Goal: Transaction & Acquisition: Book appointment/travel/reservation

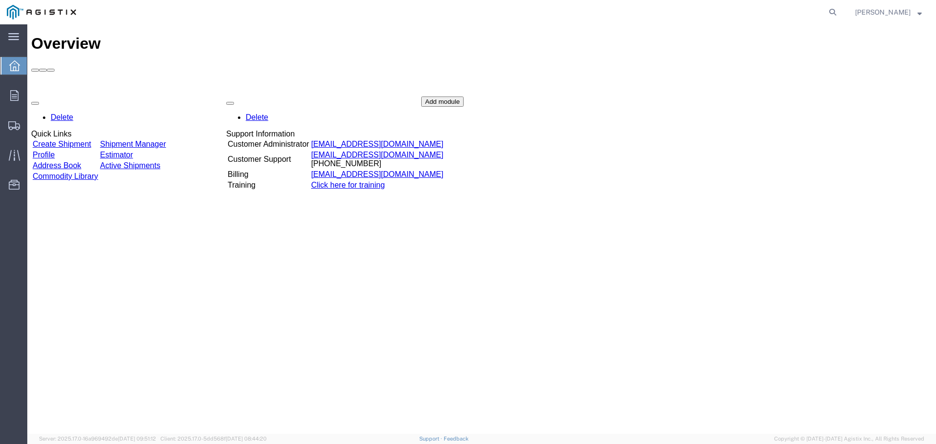
click at [66, 140] on link "Create Shipment" at bounding box center [62, 144] width 58 height 8
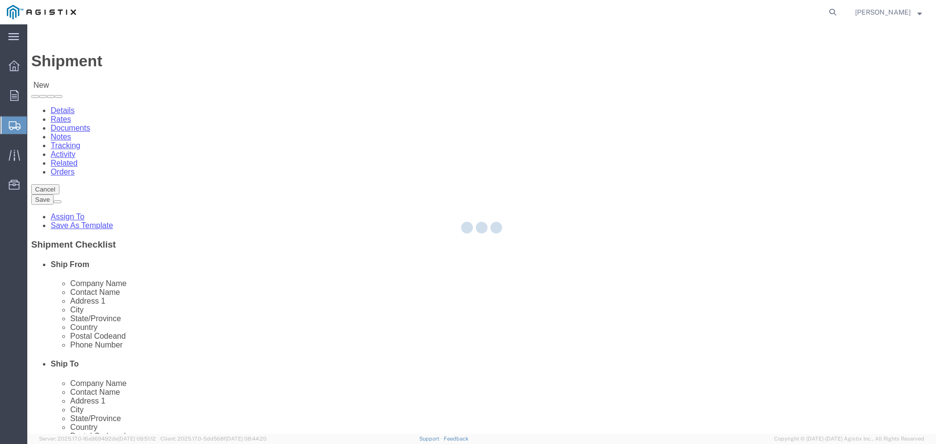
select select
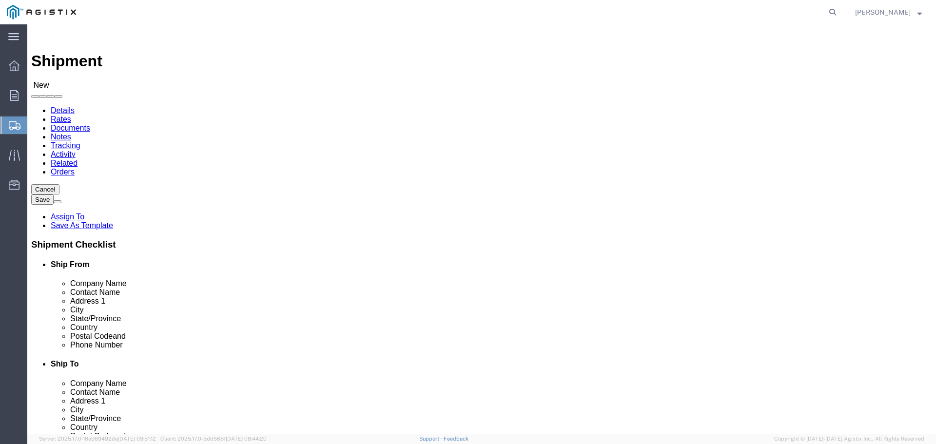
click select "Select Elster American Meter Co LLC PG&E"
select select "9596"
click select "Select Elster American Meter Co LLC PG&E"
select select "PURCHORD"
select select
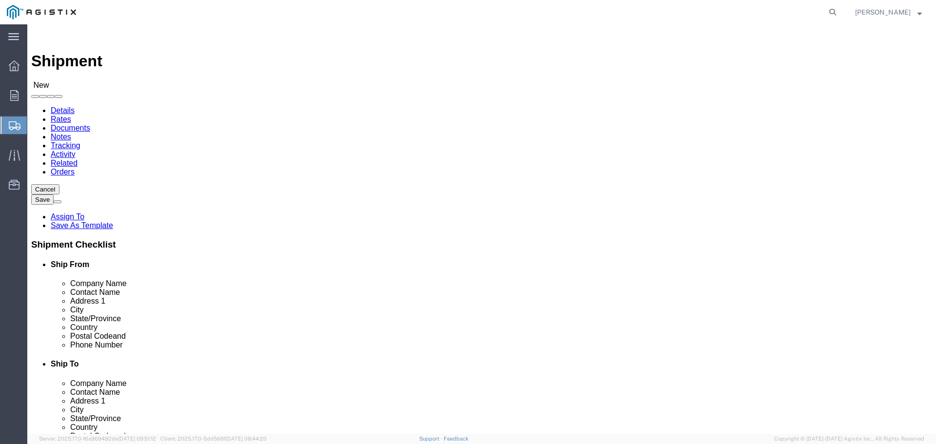
select select
click select "Select All Others [GEOGRAPHIC_DATA] [GEOGRAPHIC_DATA] [GEOGRAPHIC_DATA] [GEOGRA…"
select select "19740"
click select "Select All Others [GEOGRAPHIC_DATA] [GEOGRAPHIC_DATA] [GEOGRAPHIC_DATA] [GEOGRA…"
click input "text"
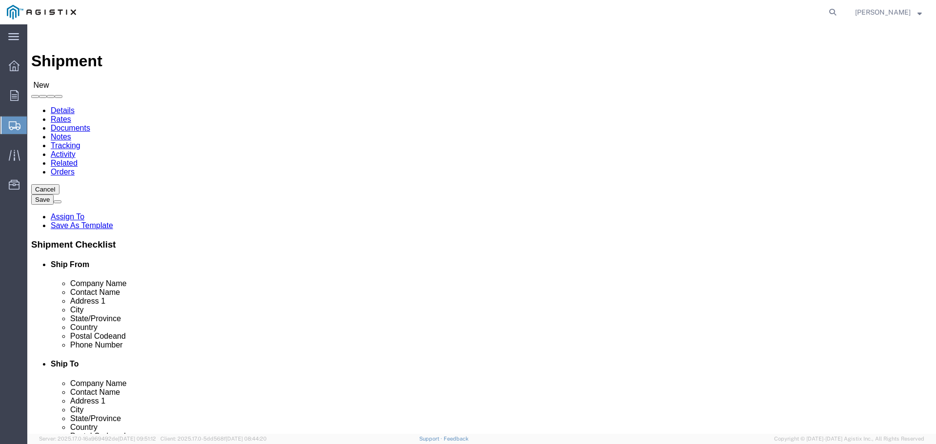
type input "HONEY"
click p "- HONEYWELL AMERICAN METER - ([PERSON_NAME]) [STREET_ADDRESS][US_STATE]"
select select
type input "HONEYWELL AMERICAN METER"
type input "[PERSON_NAME]"
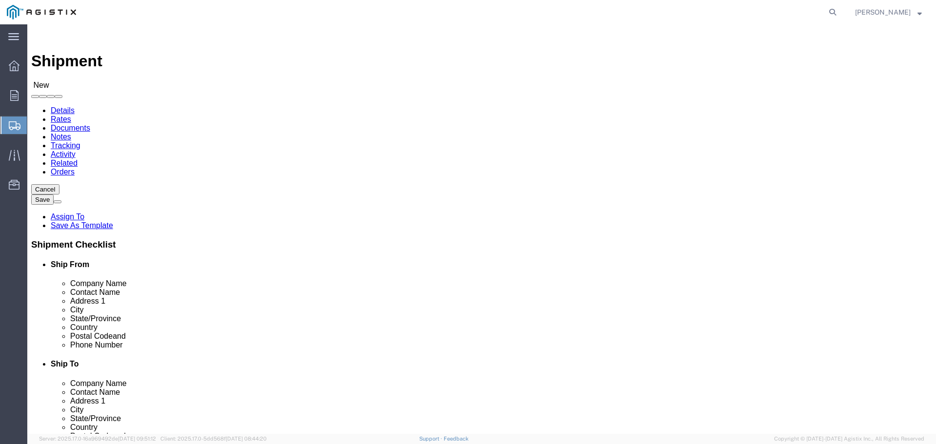
type input "[STREET_ADDRESS]"
type input "[US_STATE][GEOGRAPHIC_DATA]"
type input "68410"
type input "4028738277"
type input "[PERSON_NAME][EMAIL_ADDRESS][PERSON_NAME][DOMAIN_NAME]"
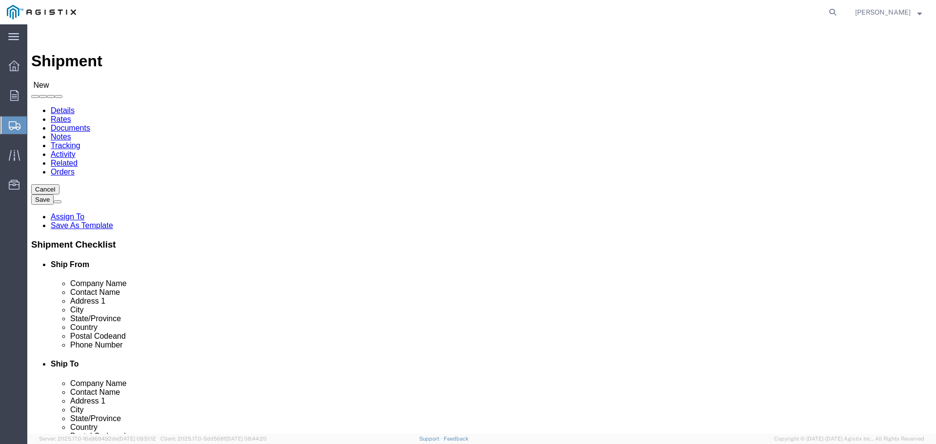
checkbox input "true"
type input "HONEYWELL AMERICAN METER"
click input "text"
type input "PAC"
click p "- PACIFIC GAS AND ELECTRIC - ([PERSON_NAME]) [STREET_ADDRESS][PERSON_NAME]"
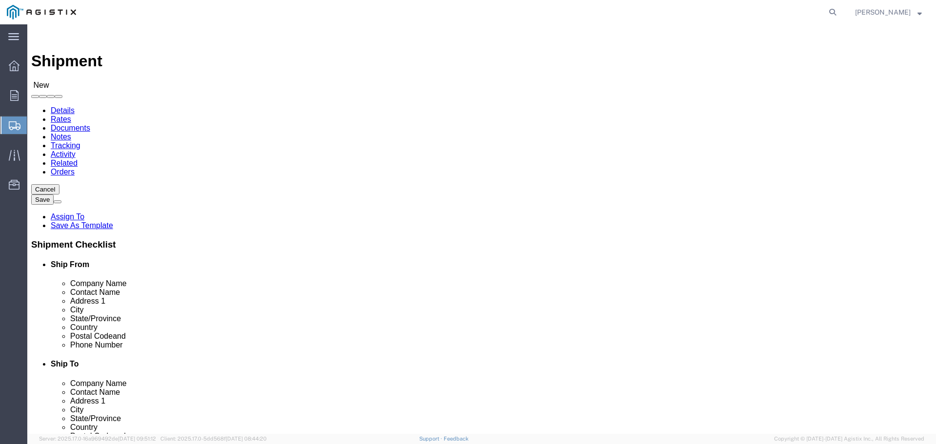
select select
type input "PACIFIC GAS AND ELECTRIC"
type input "[PERSON_NAME]"
type input "[STREET_ADDRESS][PERSON_NAME]"
type input "FREMONT"
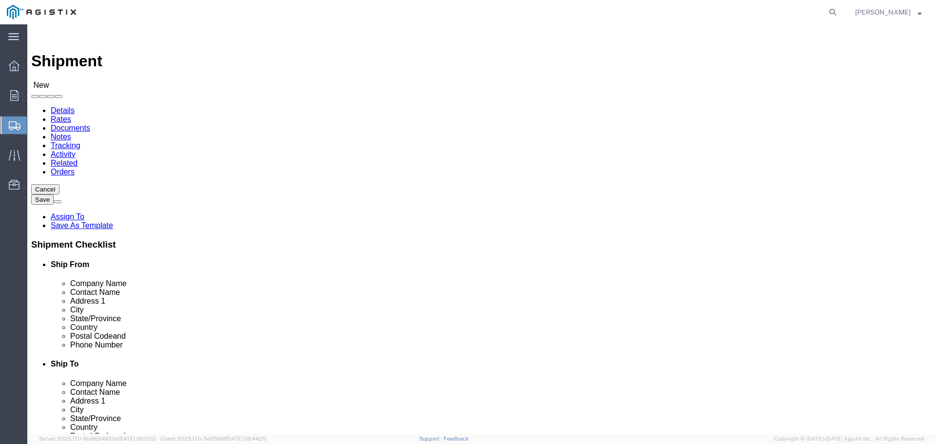
type input "94538"
type input "[PHONE_NUMBER]"
select select "CA"
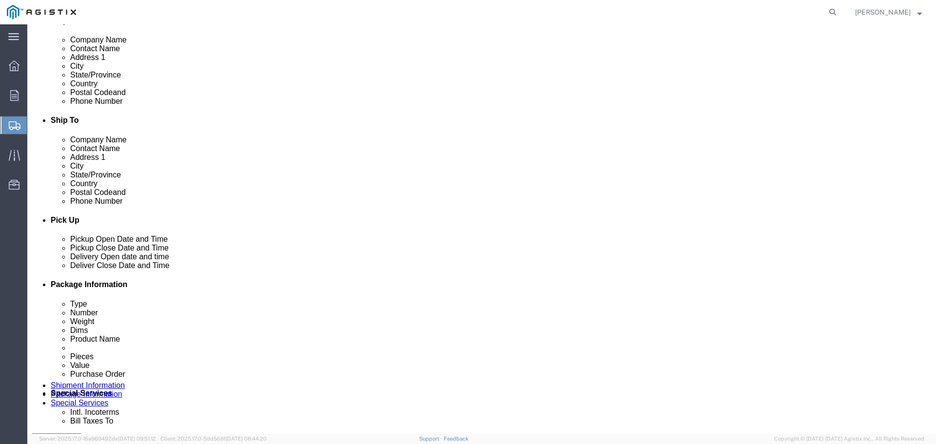
scroll to position [341, 0]
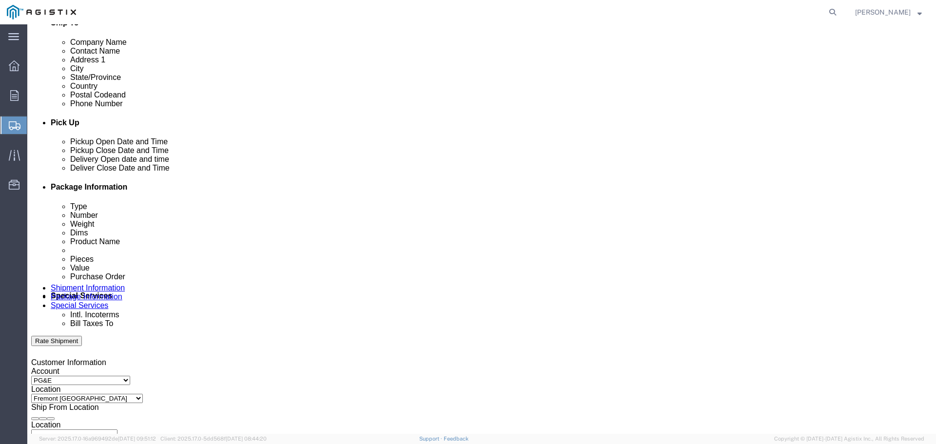
type input "PACIFIC GAS AND ELECTRIC"
click div "[DATE] 11:00 AM"
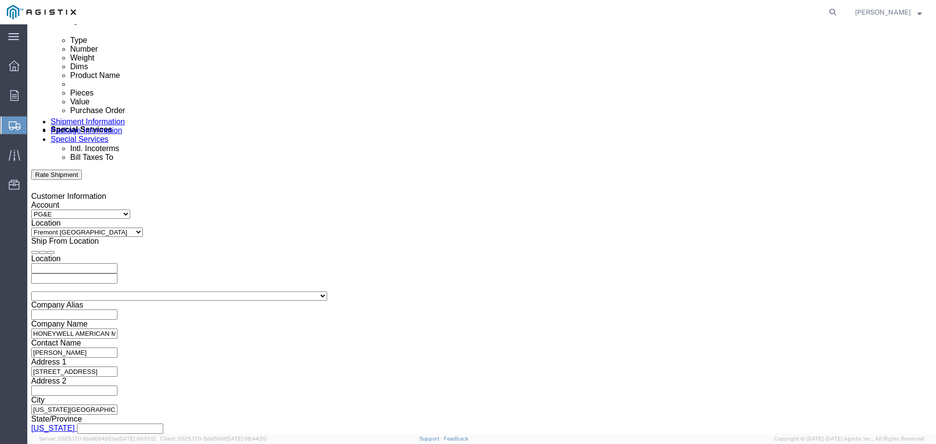
click input "11:00 AM"
type input "11:00 PM"
click button "Apply"
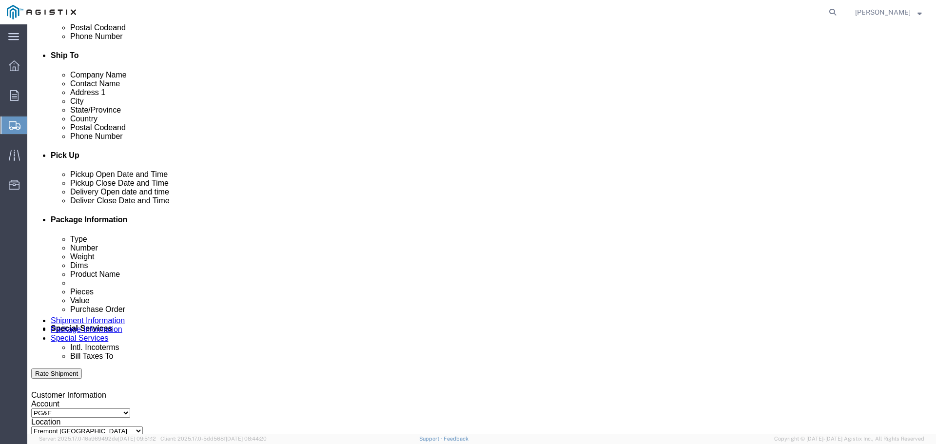
scroll to position [361, 0]
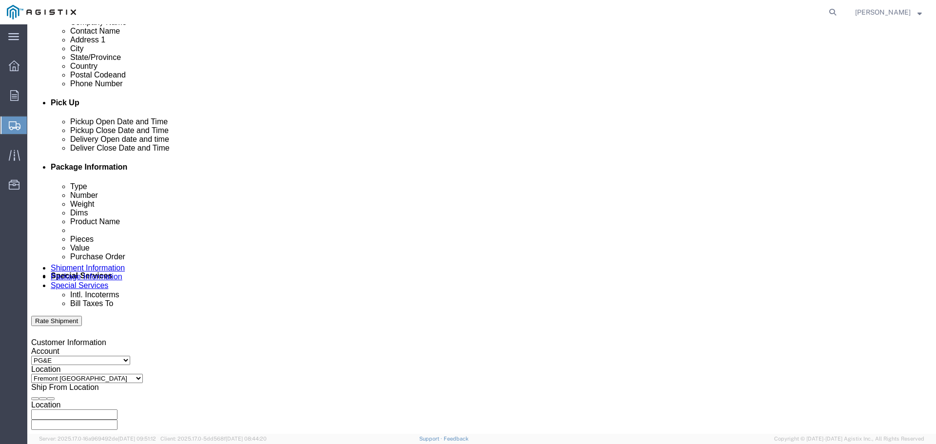
click icon
click div
click input "12:00 AM"
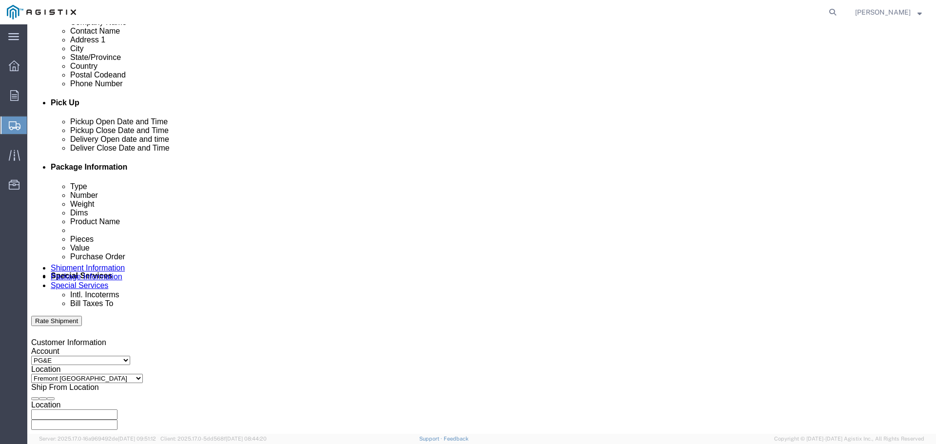
type input "8:00 AM"
click button "Apply"
click div
click button "Apply"
click input "text"
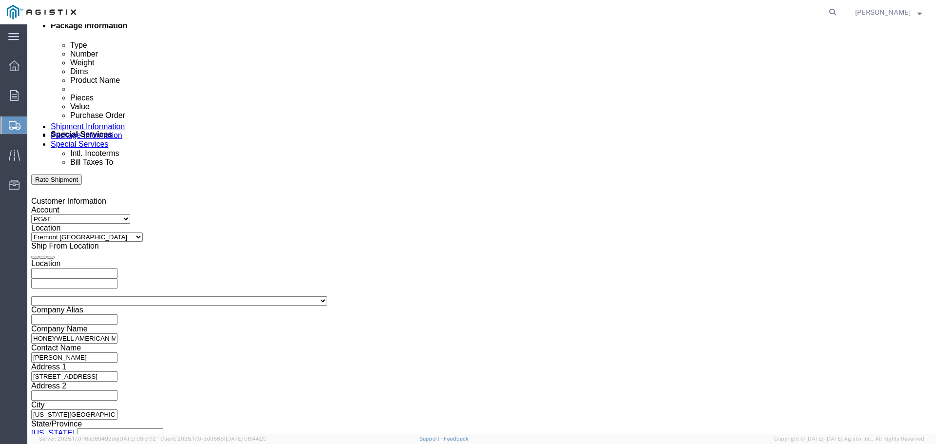
scroll to position [507, 0]
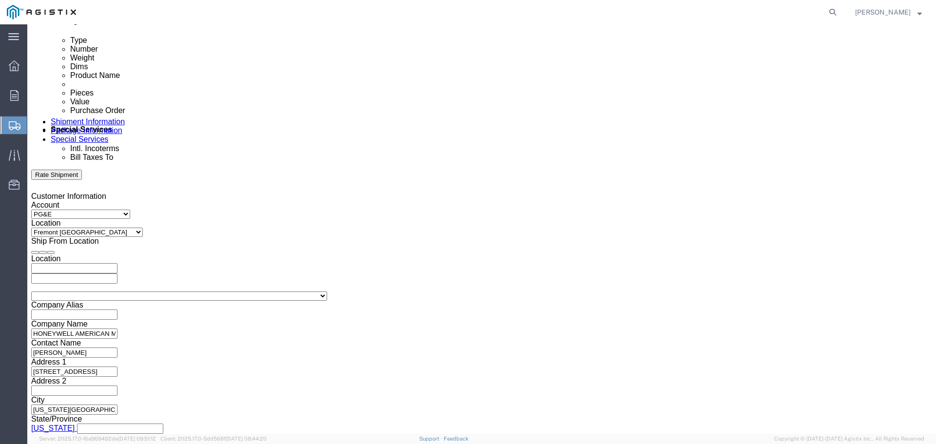
type input "3501303454"
click select "Select Air Less than Truckload Multi-Leg Ocean Freight Rail Small Parcel Truckl…"
select select "TL"
click select "Select Air Less than Truckload Multi-Leg Ocean Freight Rail Small Parcel Truckl…"
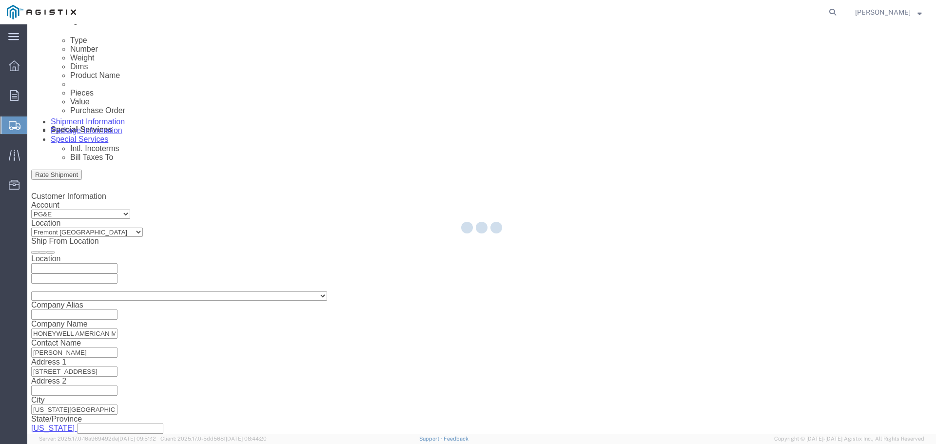
select select
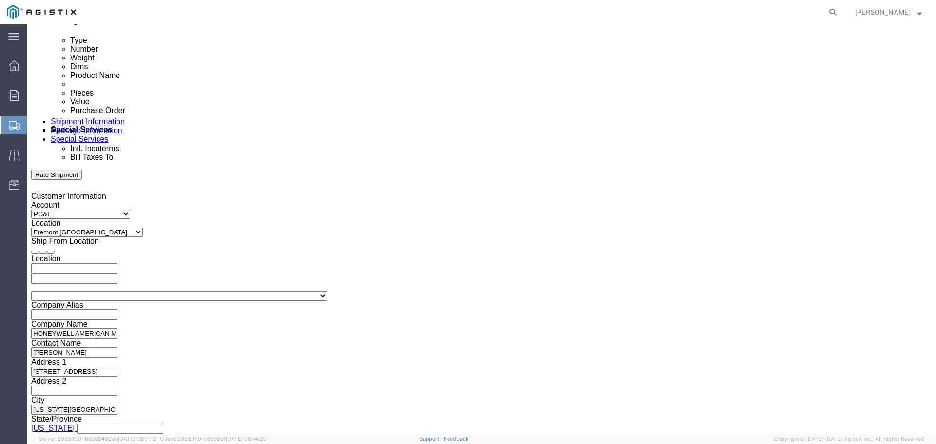
click select "Select 1-Ton (PSS) 10 Wheel 10 Yard Dump Truck 20 Yard Dump Truck Bobtail Botto…"
select select "STDV"
click select "Select 1-Ton (PSS) 10 Wheel 10 Yard Dump Truck 20 Yard Dump Truck Bobtail Botto…"
click select "Select 53 Feet 20 Feet 35 Feet 48 Feet"
select select "53FT"
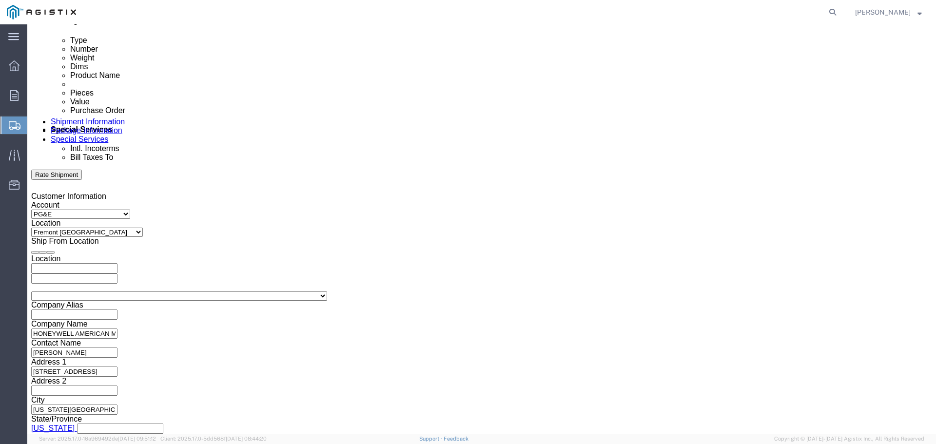
click select "Select 53 Feet 20 Feet 35 Feet 48 Feet"
click button "Continue"
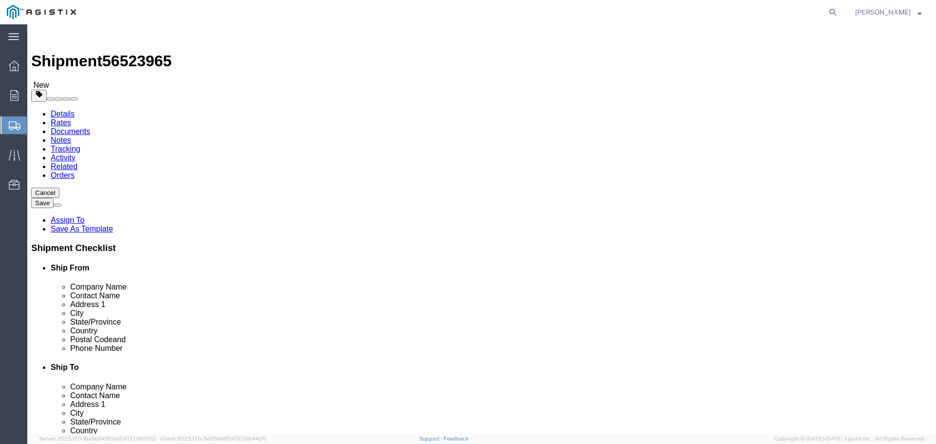
click select "Select Bulk Bundle(s) Cardboard Box(es) Carton(s) Crate(s) Drum(s) (Fiberboard)…"
select select "POST"
click select "Select Bulk Bundle(s) Cardboard Box(es) Carton(s) Crate(s) Drum(s) (Fiberboard)…"
click input "text"
type input "160"
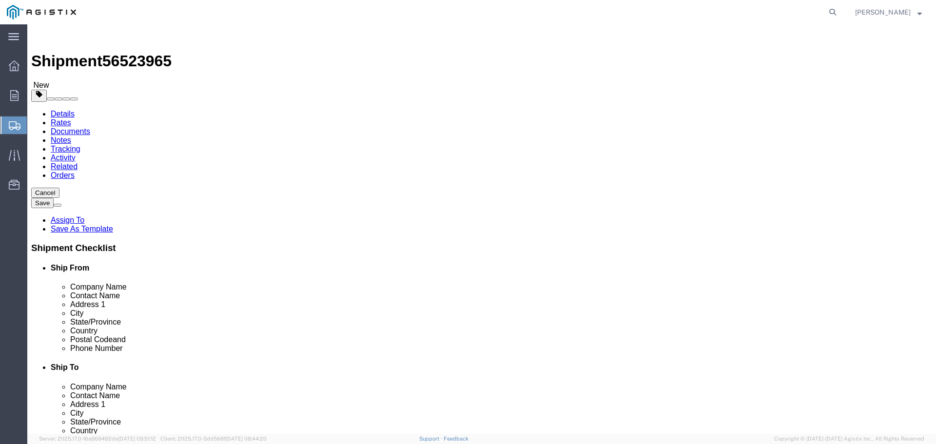
click input "1"
type input "18"
drag, startPoint x: 145, startPoint y: 228, endPoint x: 145, endPoint y: 222, distance: 5.4
click input "text"
type input "45"
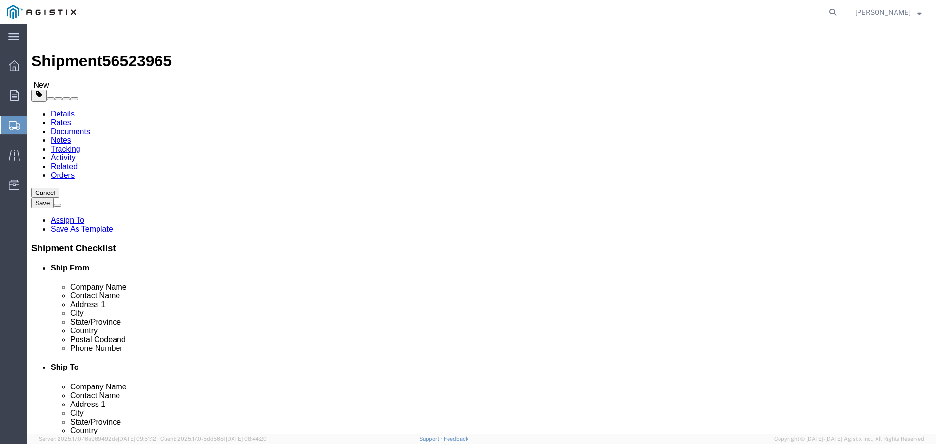
click input "text"
type input "42"
click input "text"
type input "38"
click input "0.00"
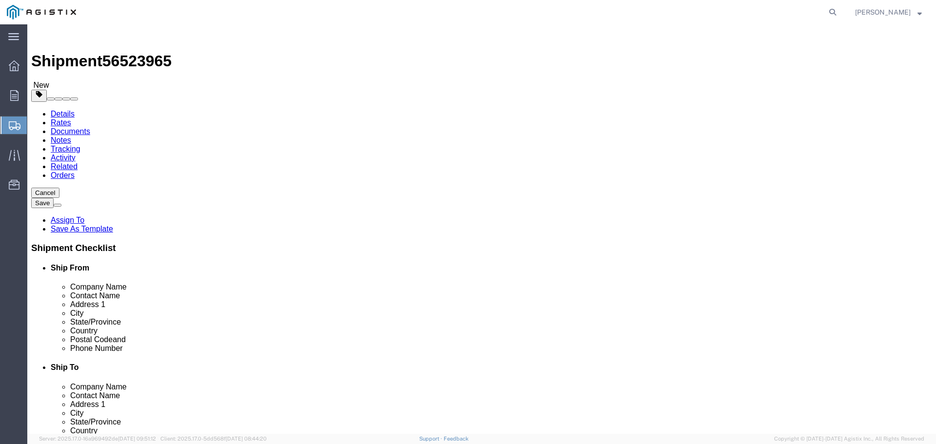
type input "0"
type input "8820"
click link "Add Content"
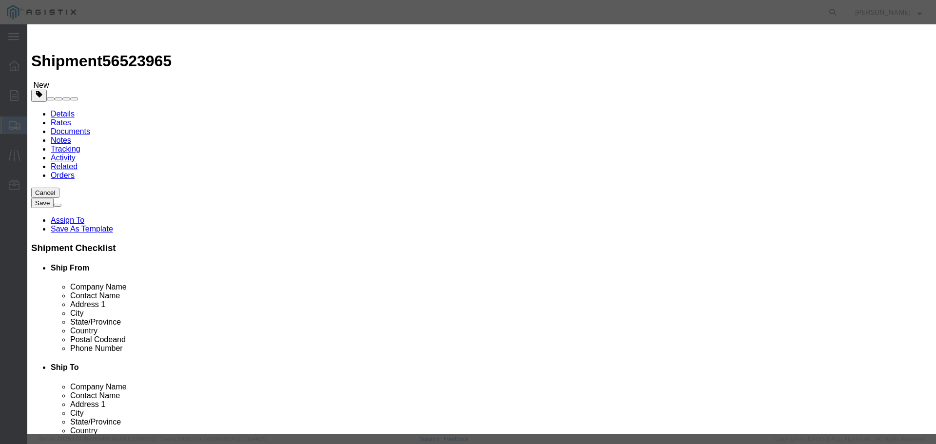
click input "text"
type input "AL1000"
click div "Transport Notes"
click input "0"
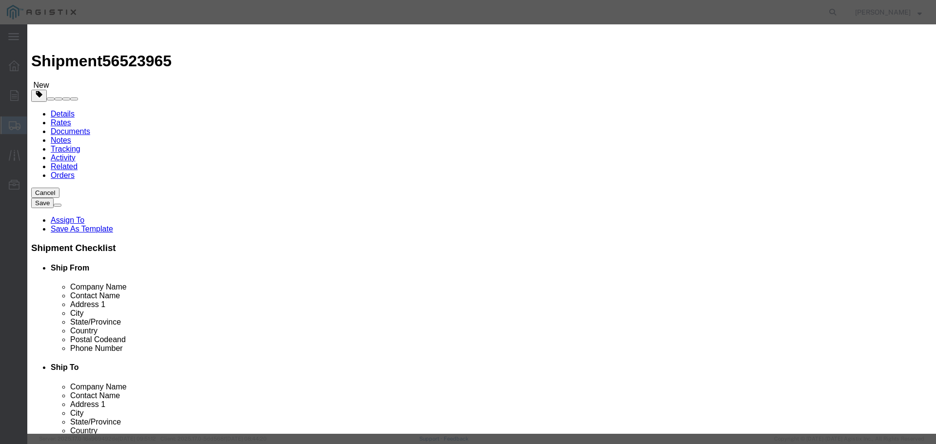
type input "160"
click input "text"
type input "150557.00"
click select "Select 50 55 60 65 70 85 92.5 100 125 175 250 300 400"
select select "85"
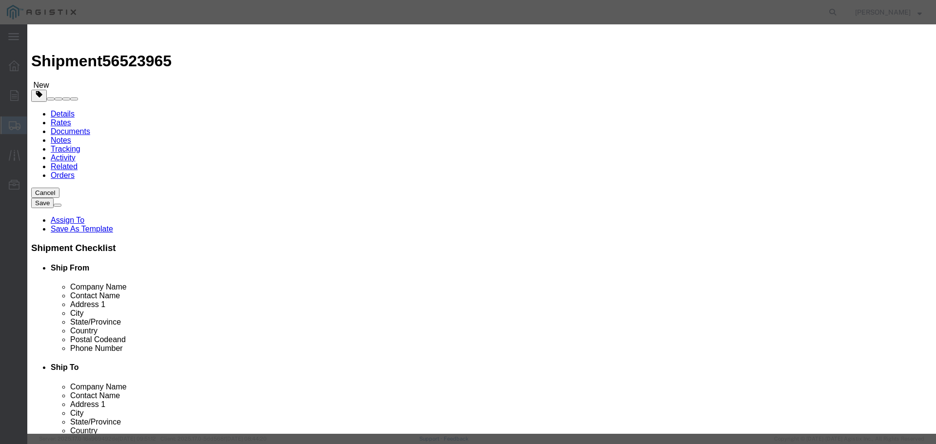
click select "Select 50 55 60 65 70 85 92.5 100 125 175 250 300 400"
click button "Save & Close"
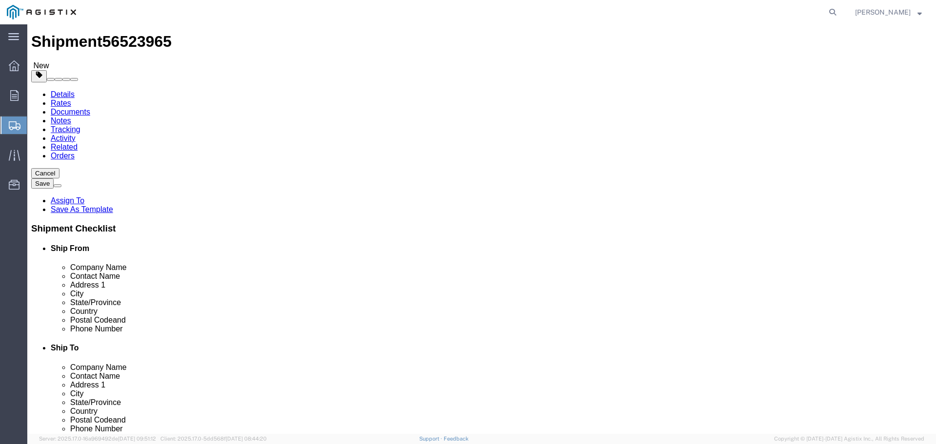
scroll to position [28, 0]
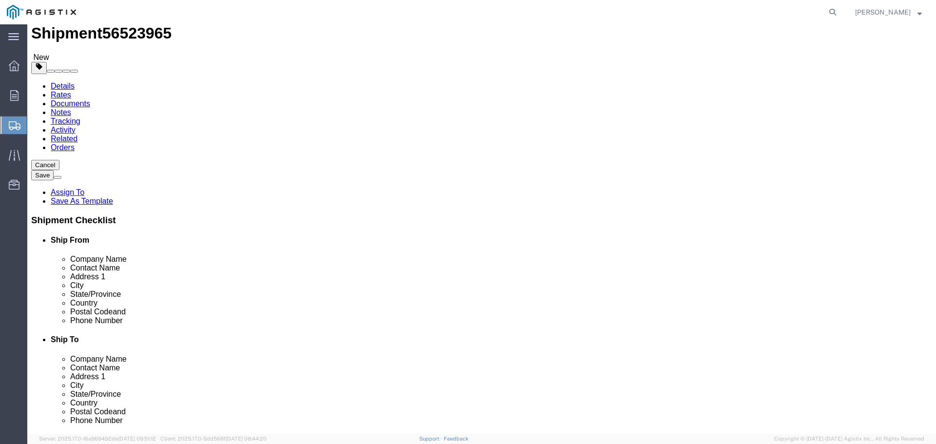
click button "Continue"
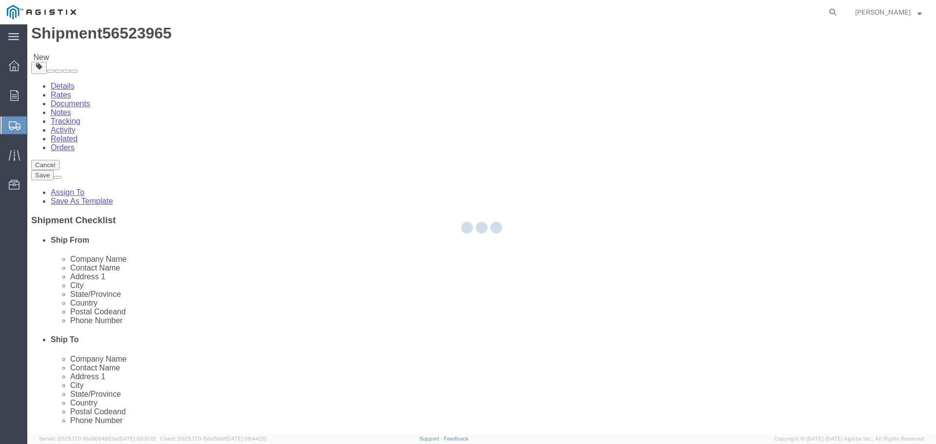
select select
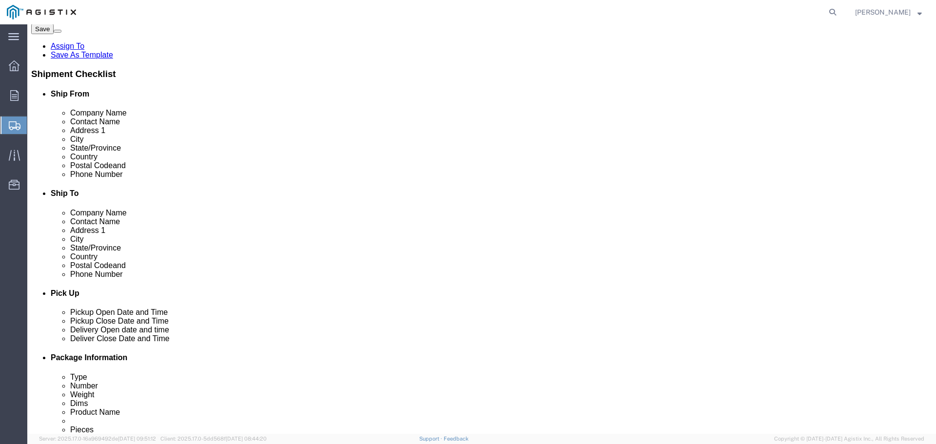
scroll to position [223, 0]
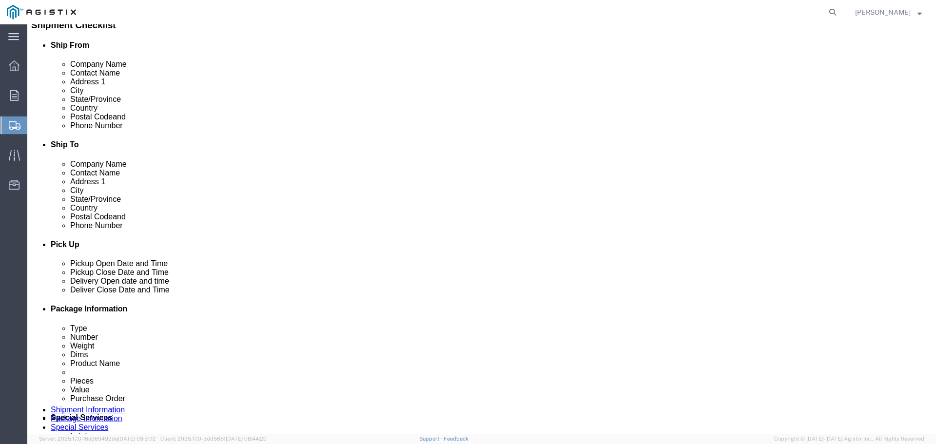
click select "Select 1 Day 2 Day 3-5 Day Economy 5+ Day"
select select "3-5 Day Economy"
click select "Select 1 Day 2 Day 3-5 Day Economy 5+ Day"
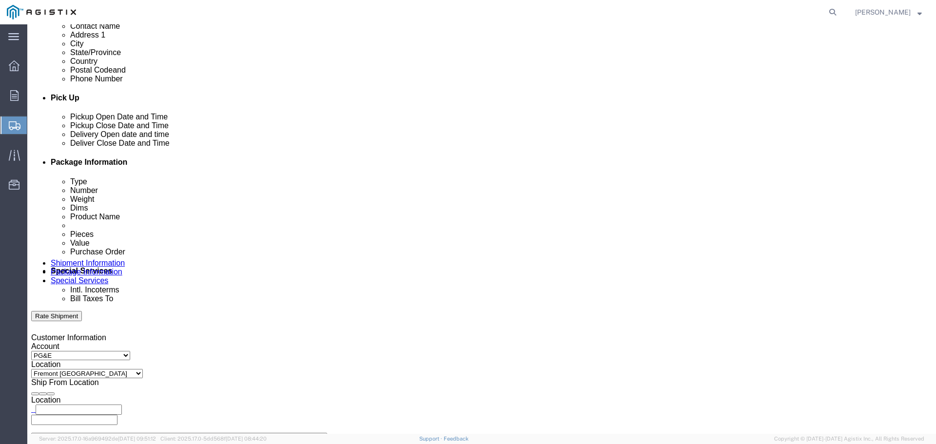
scroll to position [390, 0]
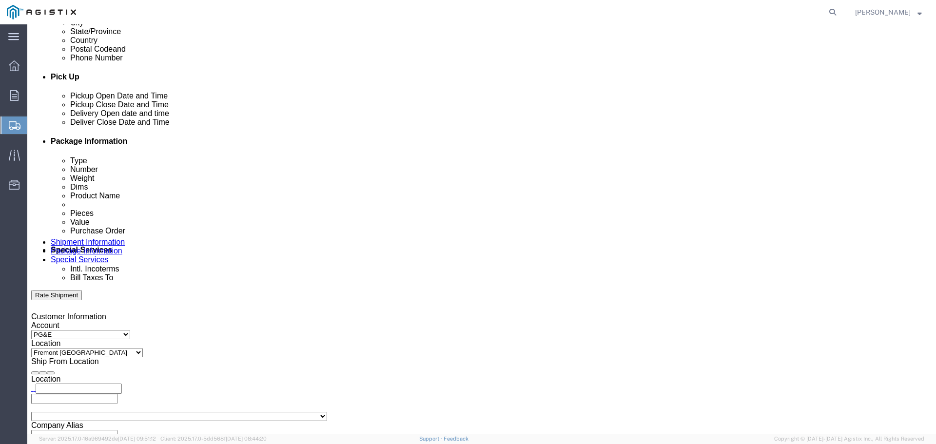
click button "Rate Shipment"
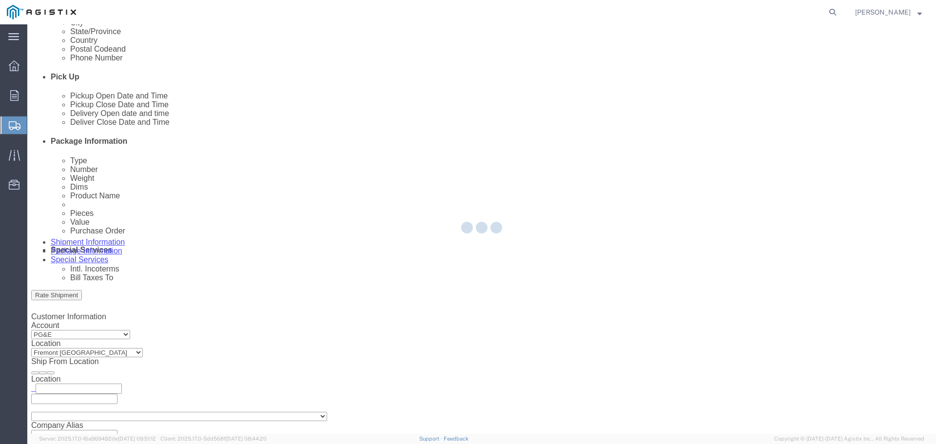
scroll to position [0, 0]
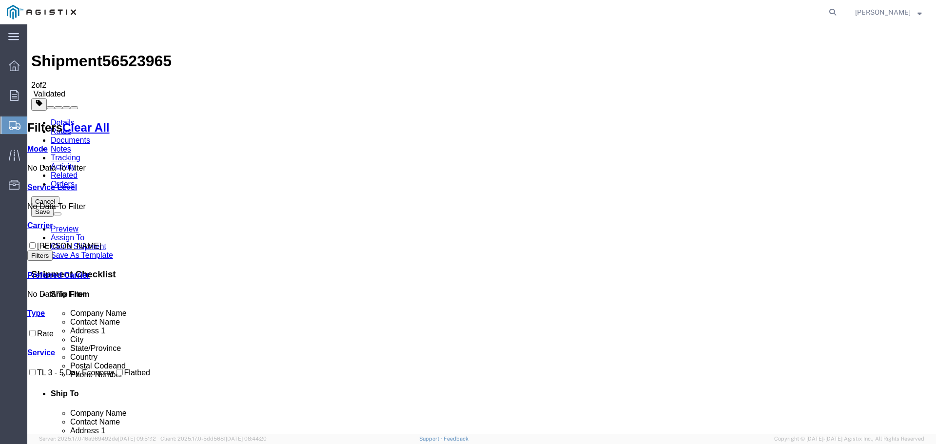
click at [36, 242] on input "[PERSON_NAME]" at bounding box center [32, 245] width 6 height 6
checkbox input "true"
